Goal: Navigation & Orientation: Find specific page/section

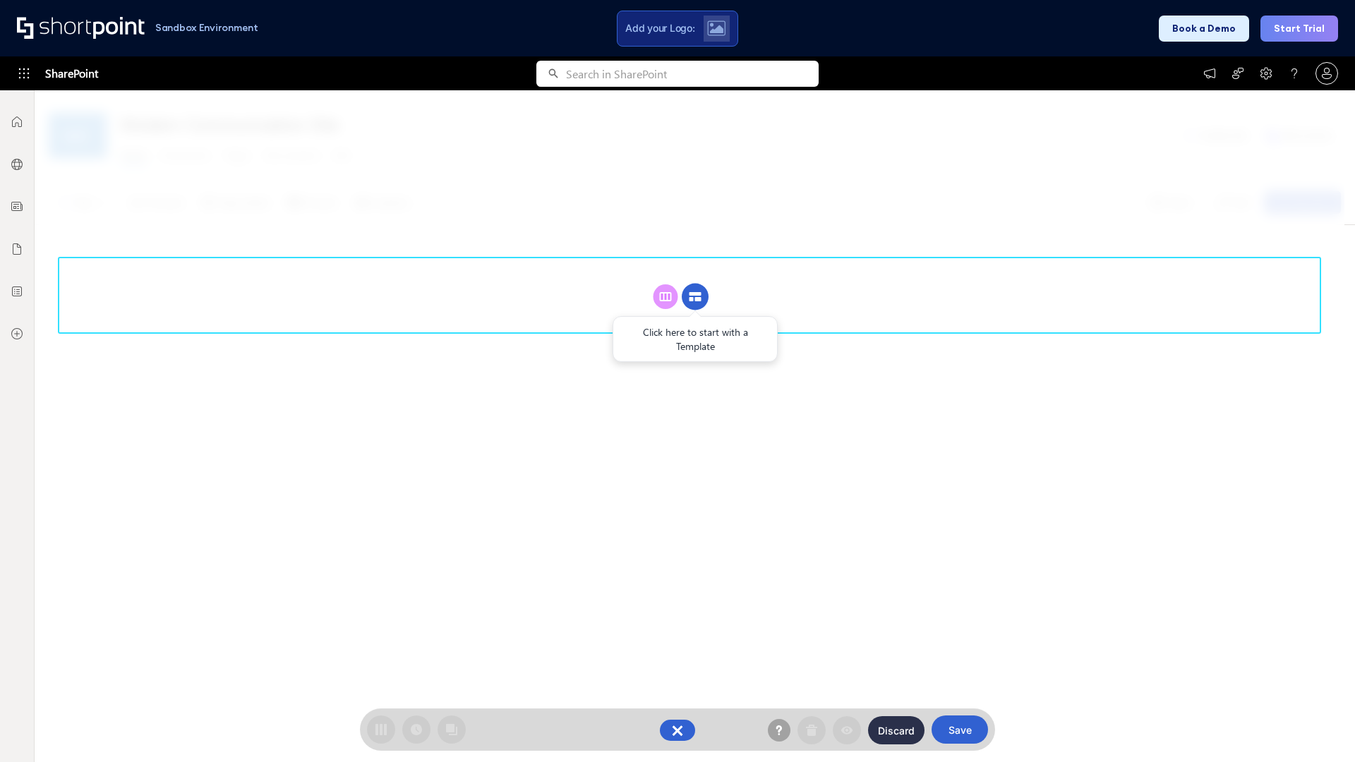
click at [695, 296] on circle at bounding box center [695, 297] width 27 height 27
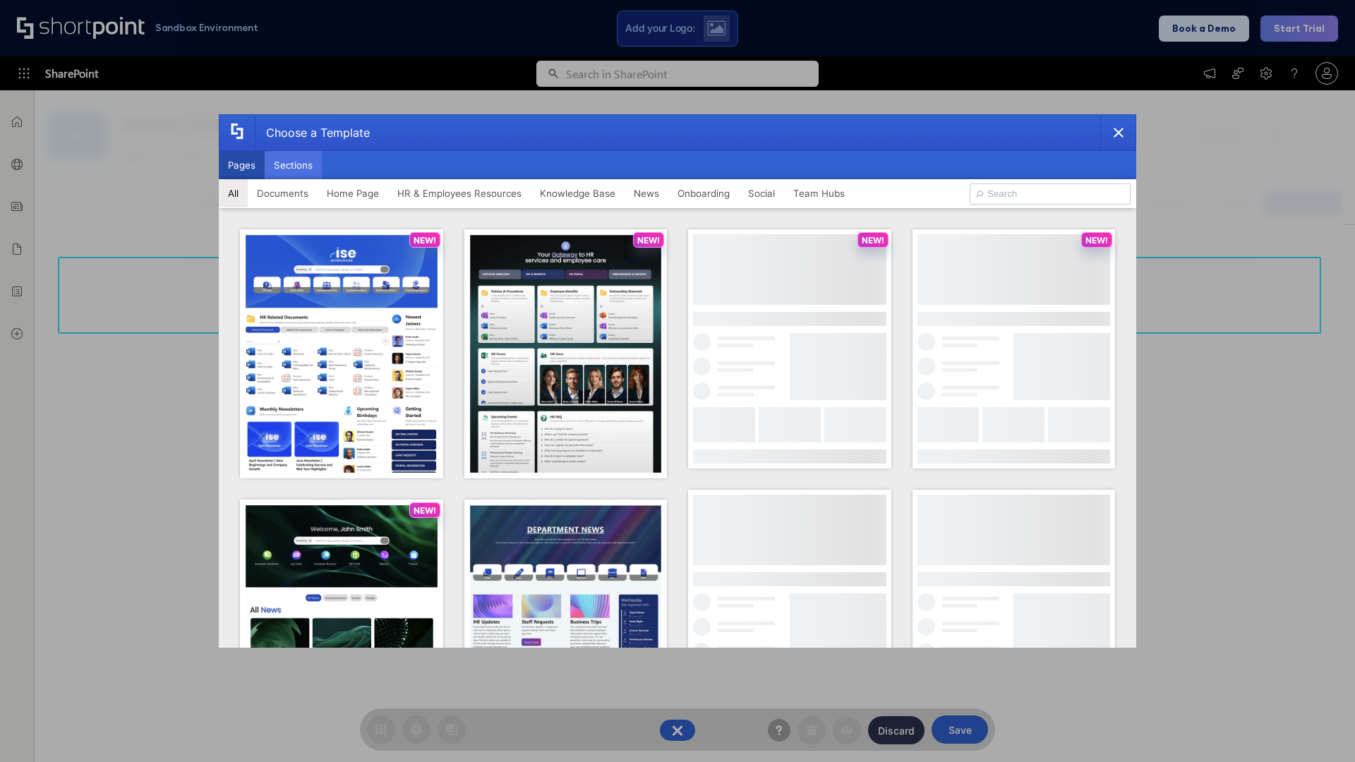
click at [293, 165] on button "Sections" at bounding box center [293, 165] width 57 height 28
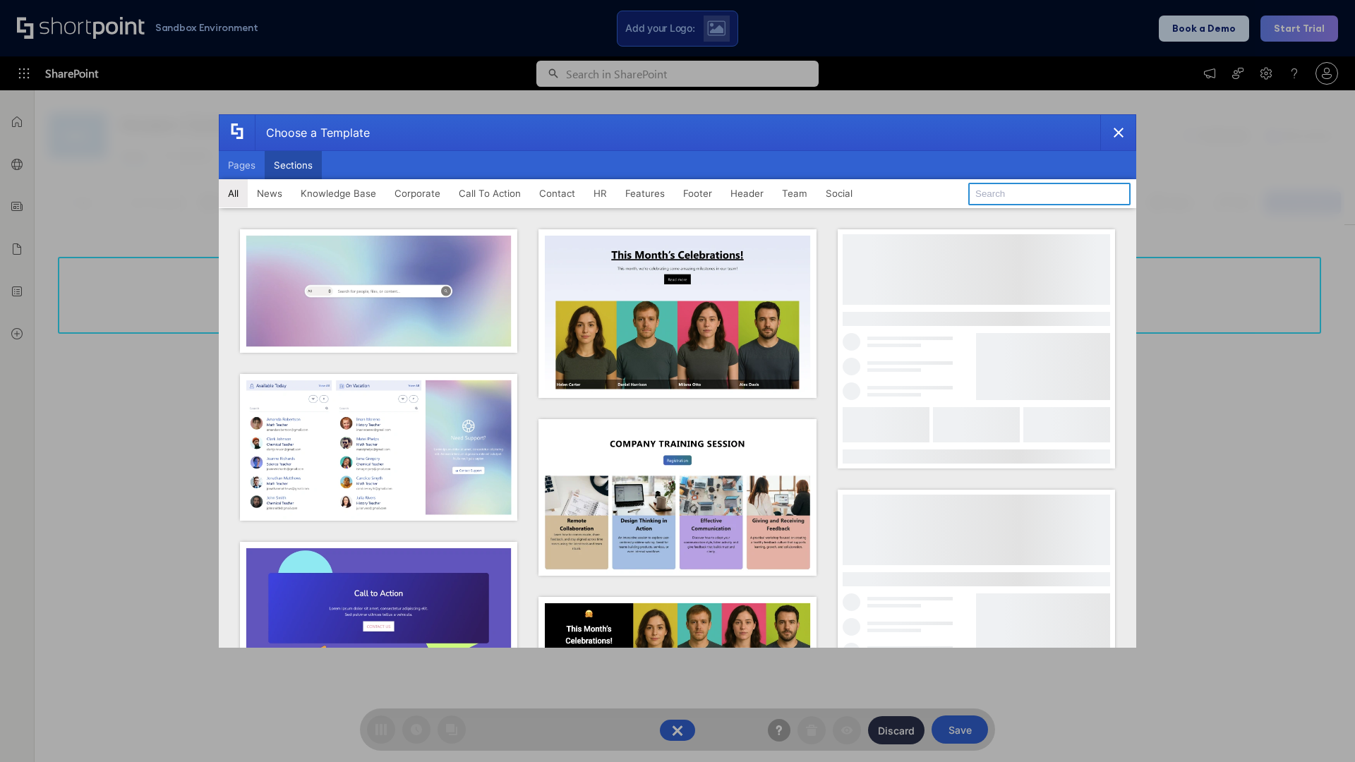
type input "Resources"
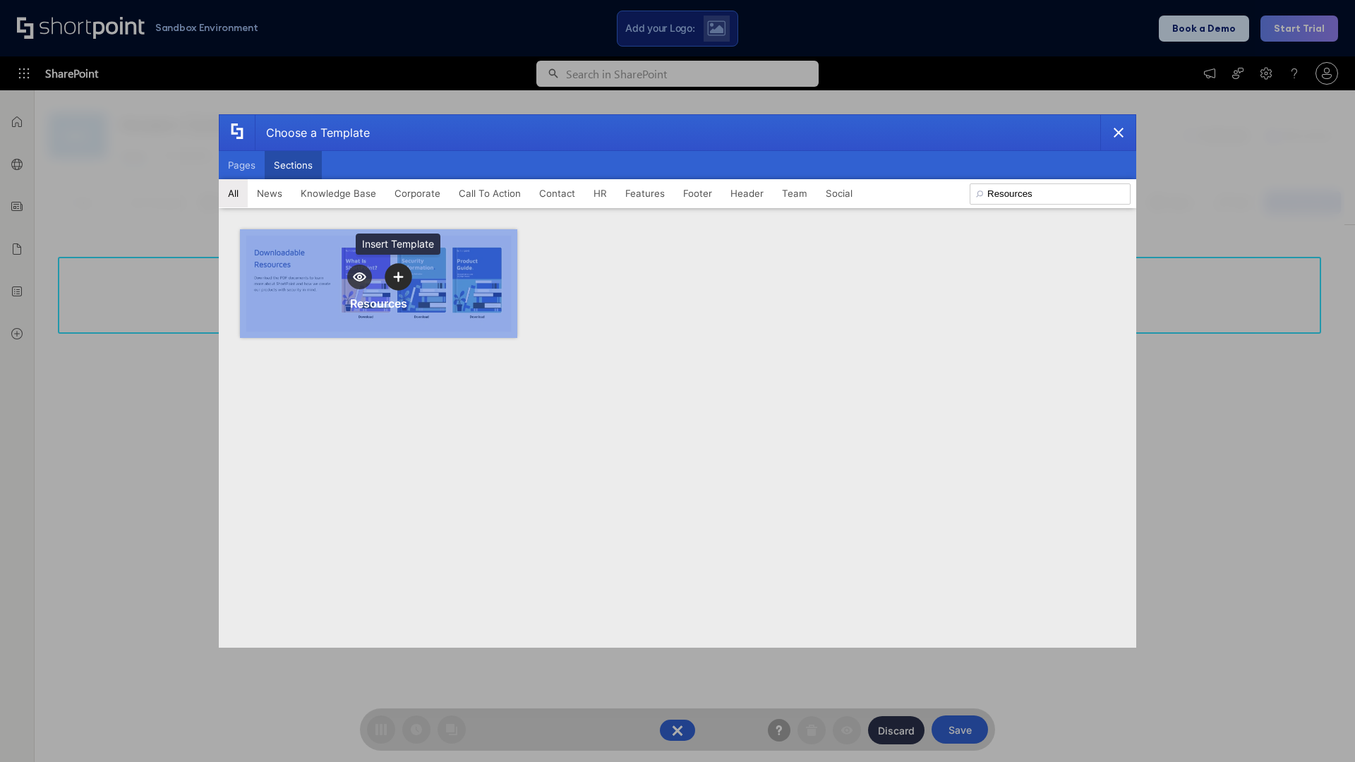
click at [398, 277] on icon "template selector" at bounding box center [398, 277] width 10 height 10
